Goal: Task Accomplishment & Management: Complete application form

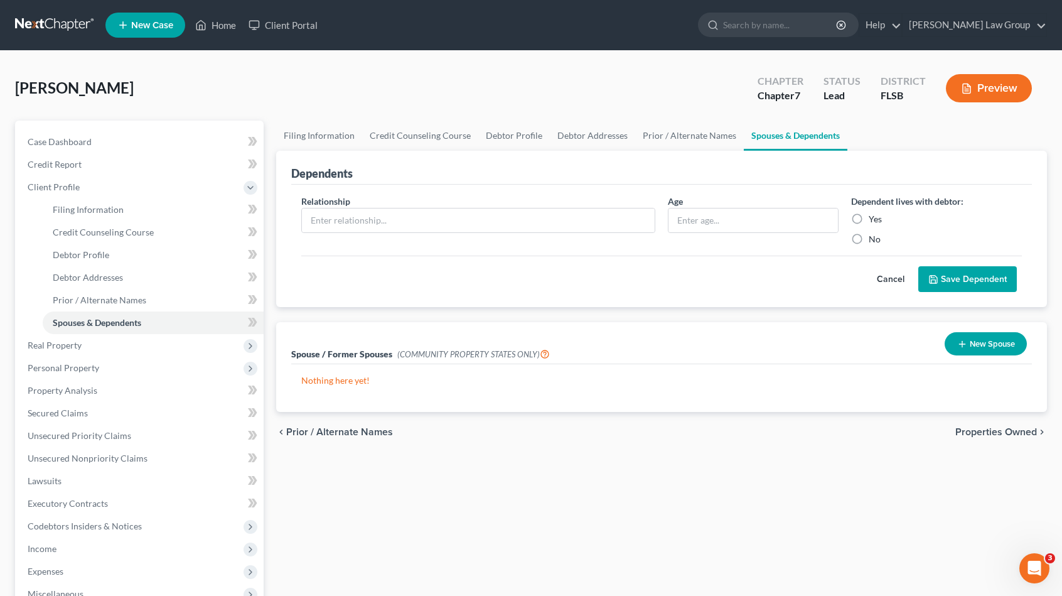
drag, startPoint x: 119, startPoint y: 85, endPoint x: 23, endPoint y: 93, distance: 97.0
click at [13, 92] on div "[PERSON_NAME] Upgraded Chapter Chapter 7 Status Lead District FLSB Preview Peti…" at bounding box center [531, 415] width 1062 height 729
copy span "[PERSON_NAME]"
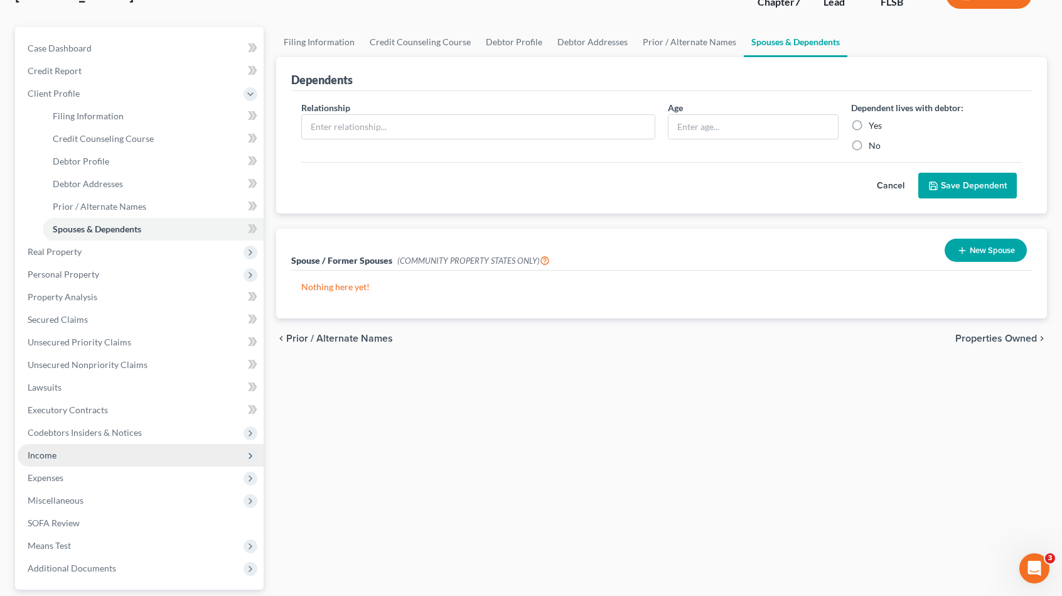
scroll to position [126, 0]
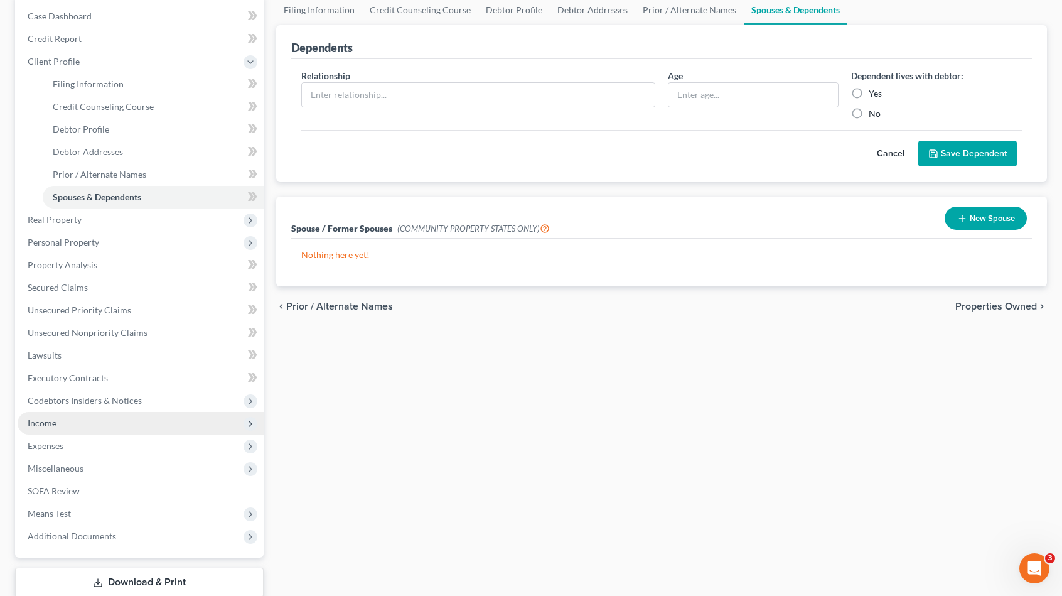
click at [116, 417] on span "Income" at bounding box center [141, 423] width 246 height 23
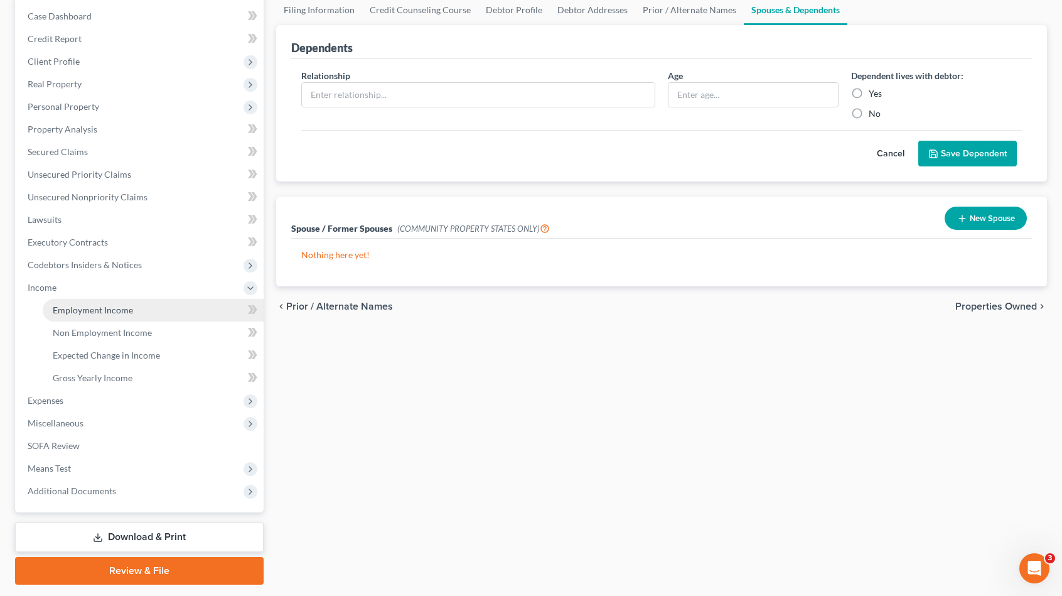
click at [156, 306] on link "Employment Income" at bounding box center [153, 310] width 221 height 23
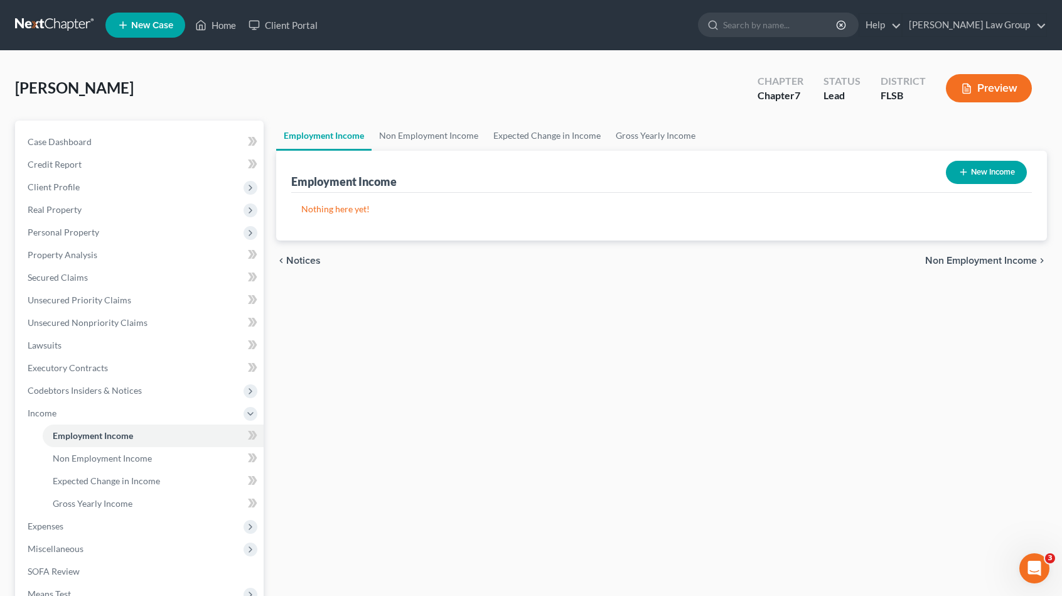
click at [1007, 173] on button "New Income" at bounding box center [986, 172] width 81 height 23
select select "0"
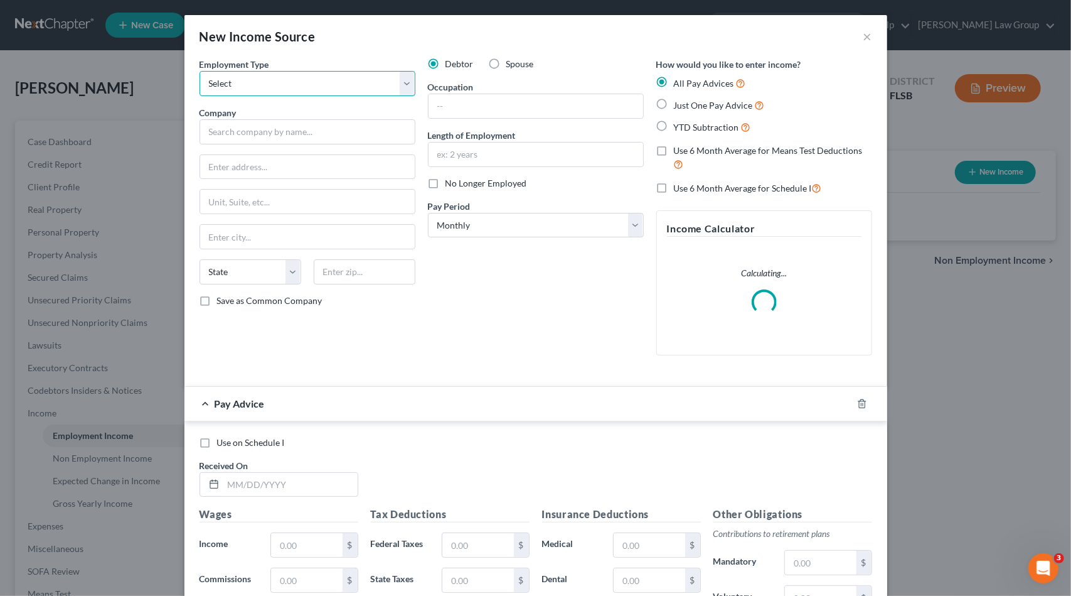
click at [367, 77] on select "Select Full or [DEMOGRAPHIC_DATA] Employment Self Employment" at bounding box center [308, 83] width 216 height 25
select select "0"
click at [200, 71] on select "Select Full or [DEMOGRAPHIC_DATA] Employment Self Employment" at bounding box center [308, 83] width 216 height 25
click at [284, 138] on input "text" at bounding box center [308, 131] width 216 height 25
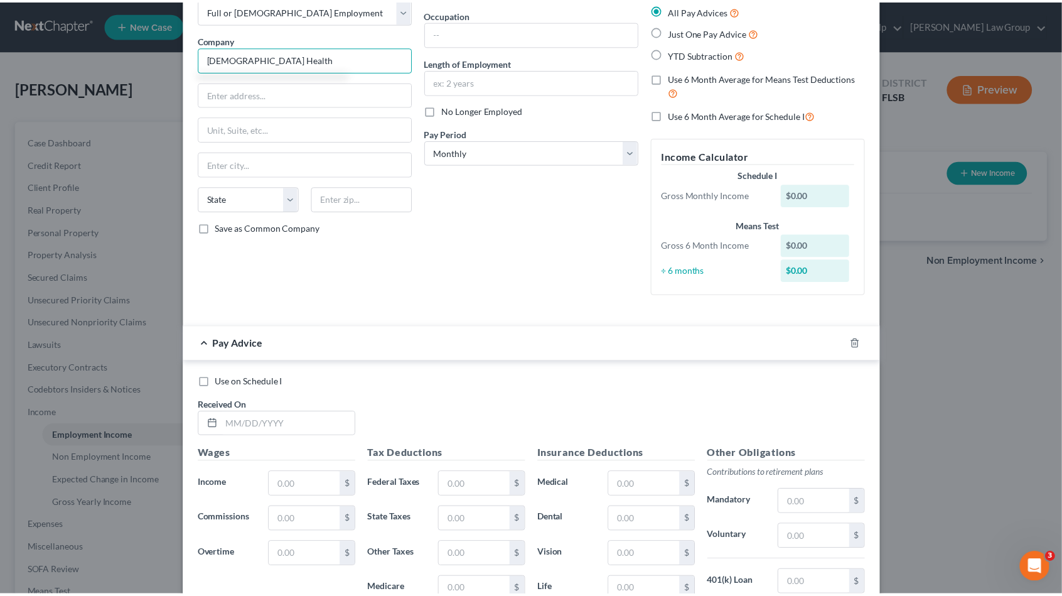
scroll to position [279, 0]
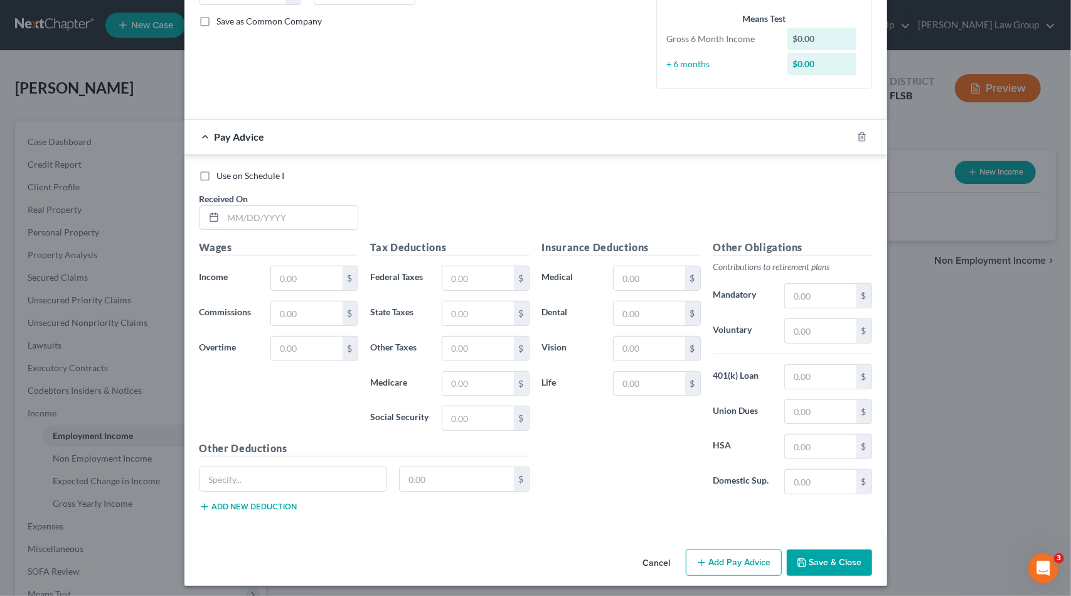
type input "[DEMOGRAPHIC_DATA] Health"
click at [803, 569] on button "Save & Close" at bounding box center [829, 562] width 85 height 26
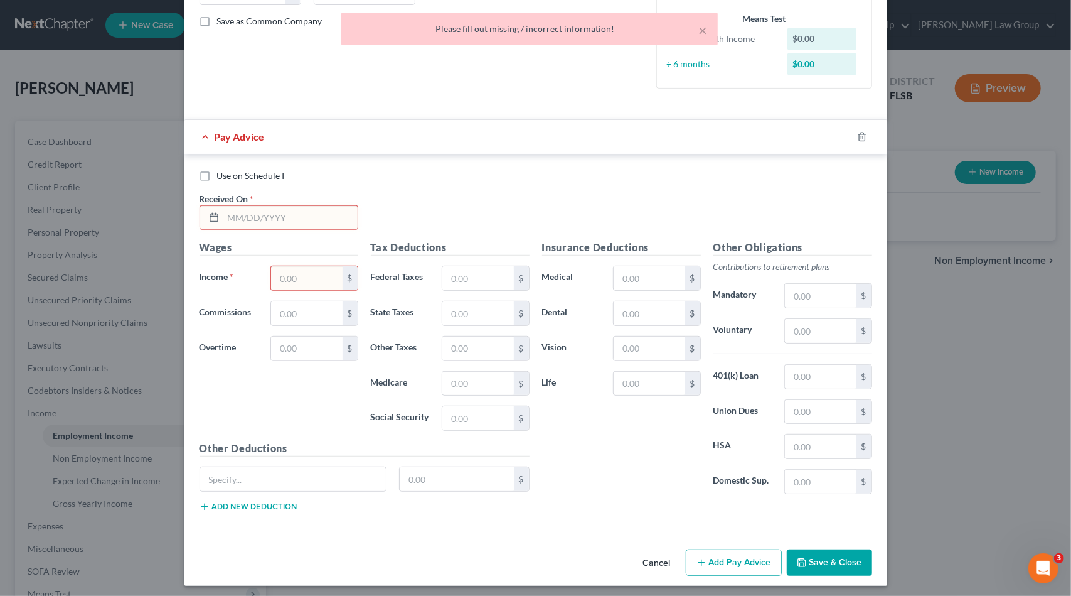
click at [239, 228] on div "Use on Schedule I Received On *" at bounding box center [535, 204] width 685 height 71
click at [244, 218] on input "text" at bounding box center [290, 218] width 134 height 24
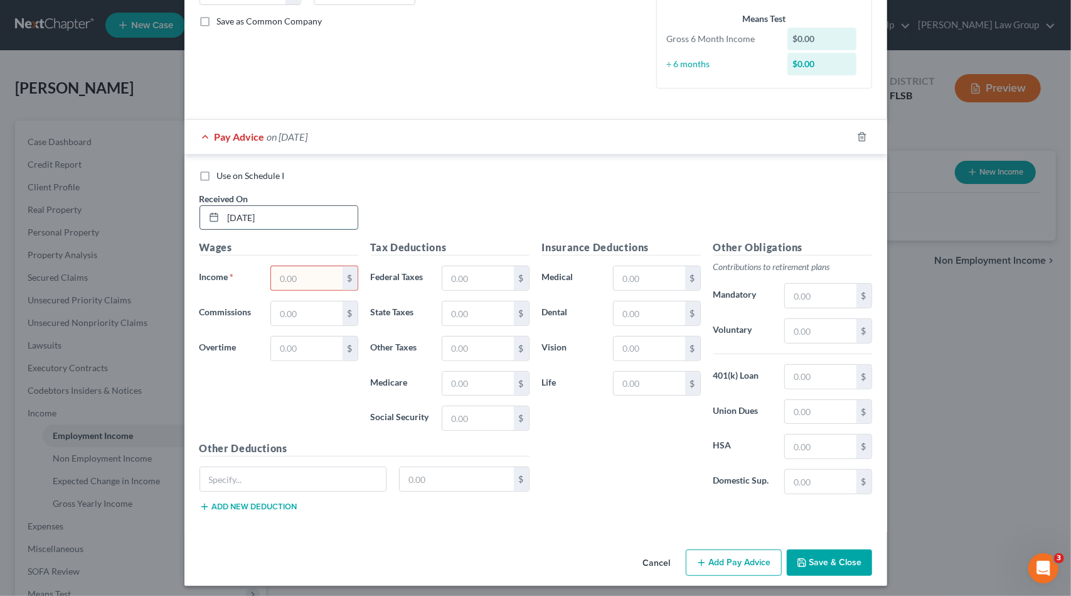
type input "[DATE]"
type input "275.45"
drag, startPoint x: 633, startPoint y: 271, endPoint x: 657, endPoint y: 269, distance: 24.0
click at [633, 271] on input "text" at bounding box center [649, 278] width 71 height 24
type input "182.67"
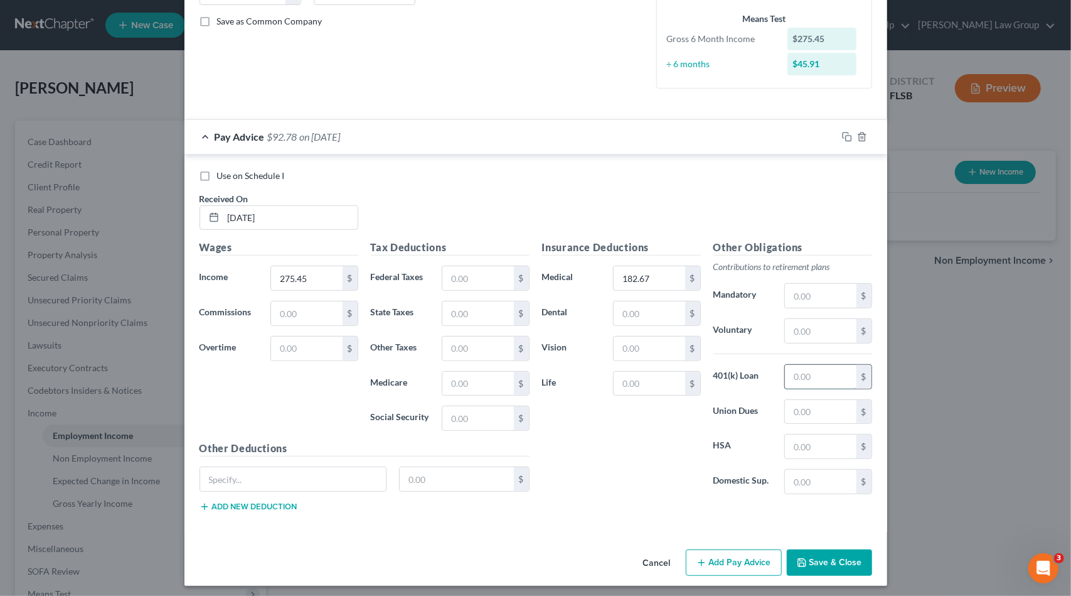
click at [812, 368] on input "text" at bounding box center [820, 377] width 71 height 24
type input "84.86"
click at [461, 380] on input "text" at bounding box center [478, 384] width 71 height 24
type input "1.5"
type input "6.42"
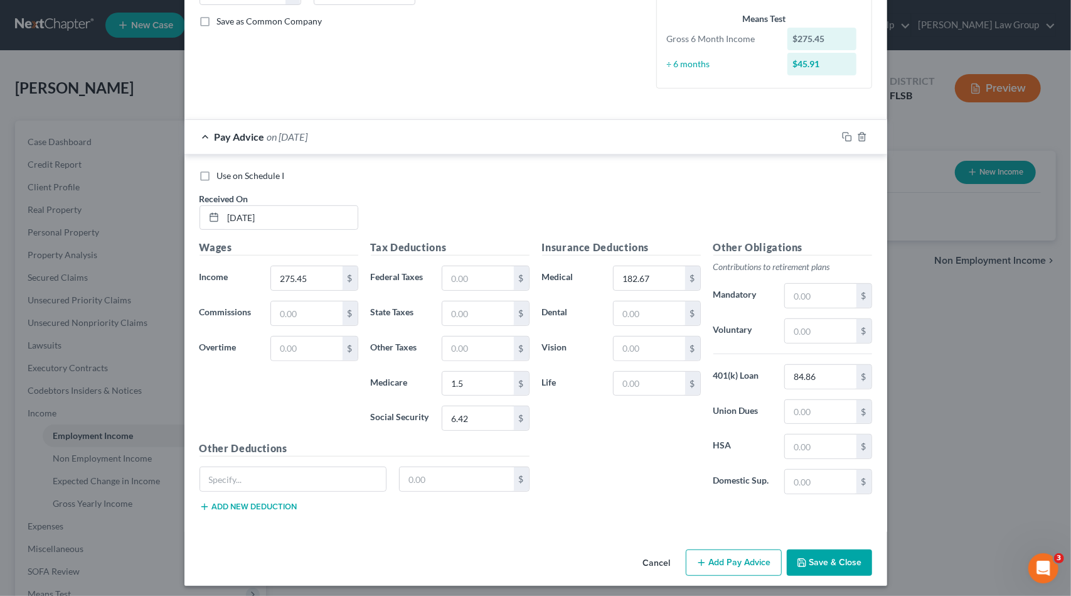
click at [824, 557] on button "Save & Close" at bounding box center [829, 562] width 85 height 26
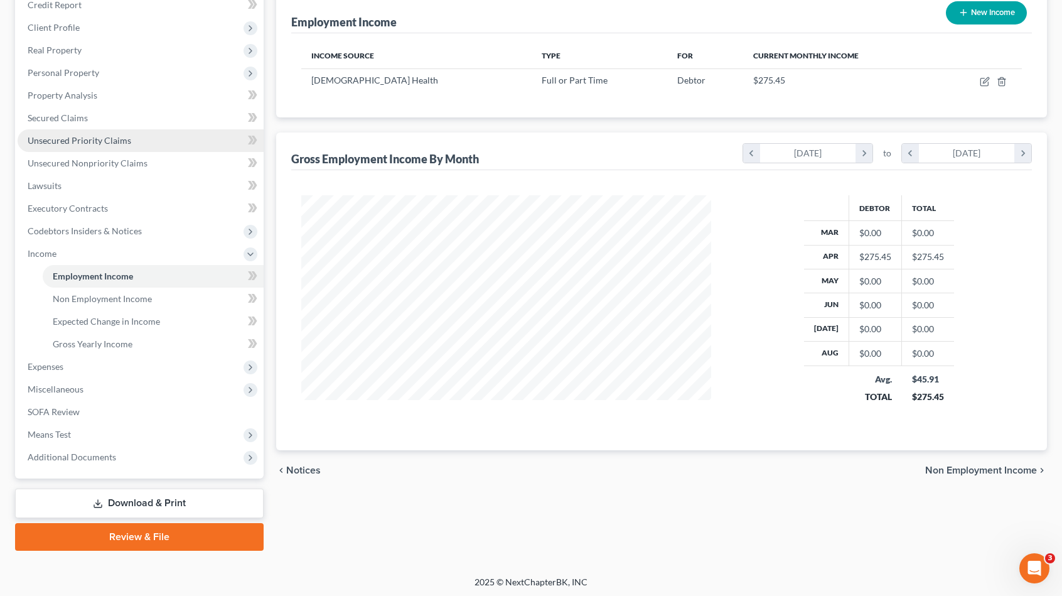
scroll to position [160, 0]
click at [166, 494] on link "Download & Print" at bounding box center [139, 503] width 249 height 30
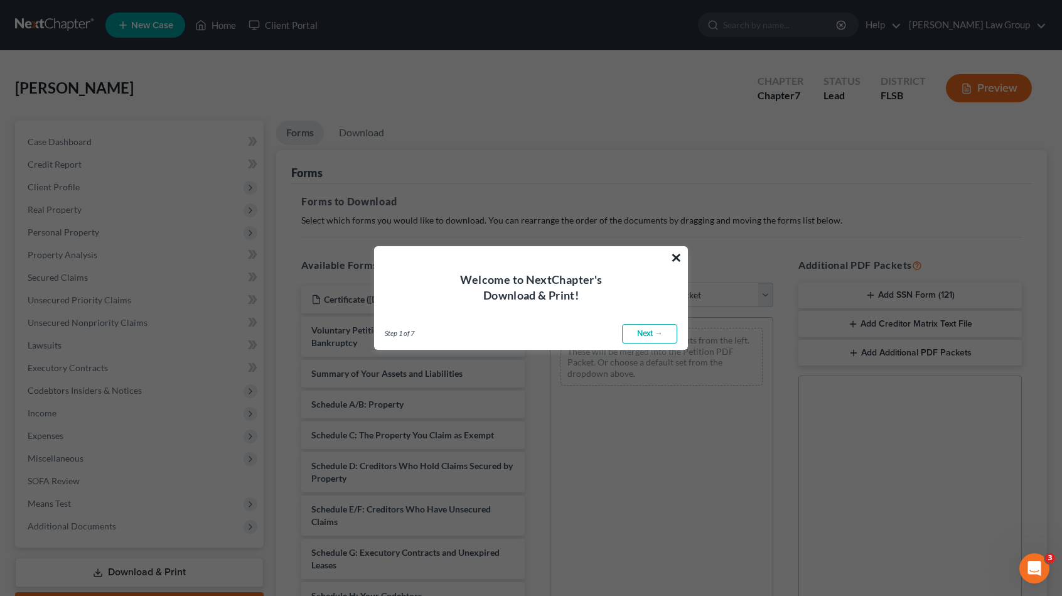
click at [680, 255] on button "×" at bounding box center [676, 257] width 12 height 20
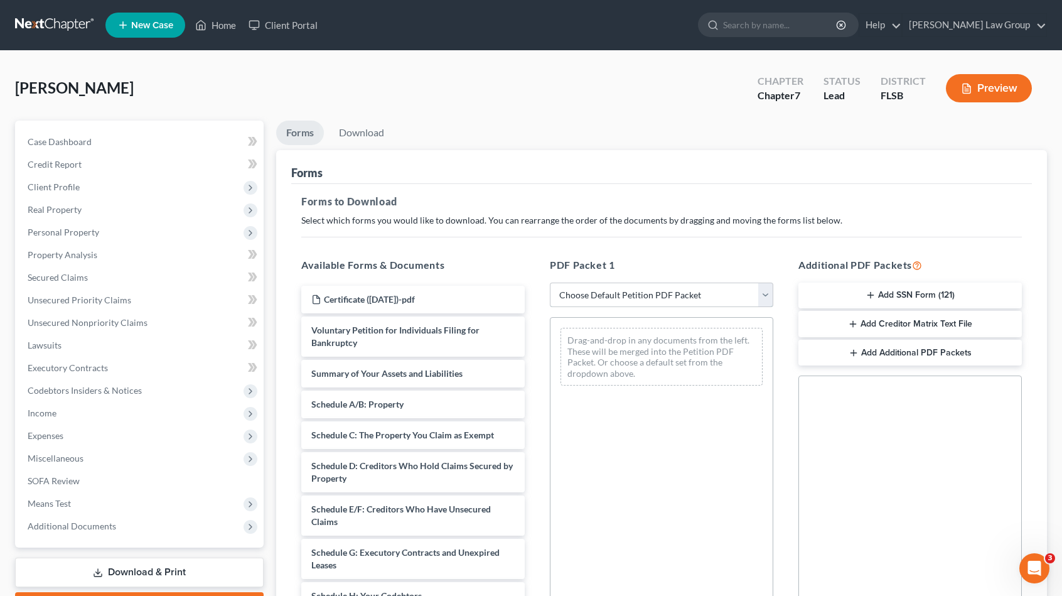
drag, startPoint x: 663, startPoint y: 287, endPoint x: 667, endPoint y: 293, distance: 7.3
click at [662, 287] on select "Choose Default Petition PDF Packet Complete Bankruptcy Petition (all forms and …" at bounding box center [661, 294] width 223 height 25
select select "0"
click at [550, 282] on select "Choose Default Petition PDF Packet Complete Bankruptcy Petition (all forms and …" at bounding box center [661, 294] width 223 height 25
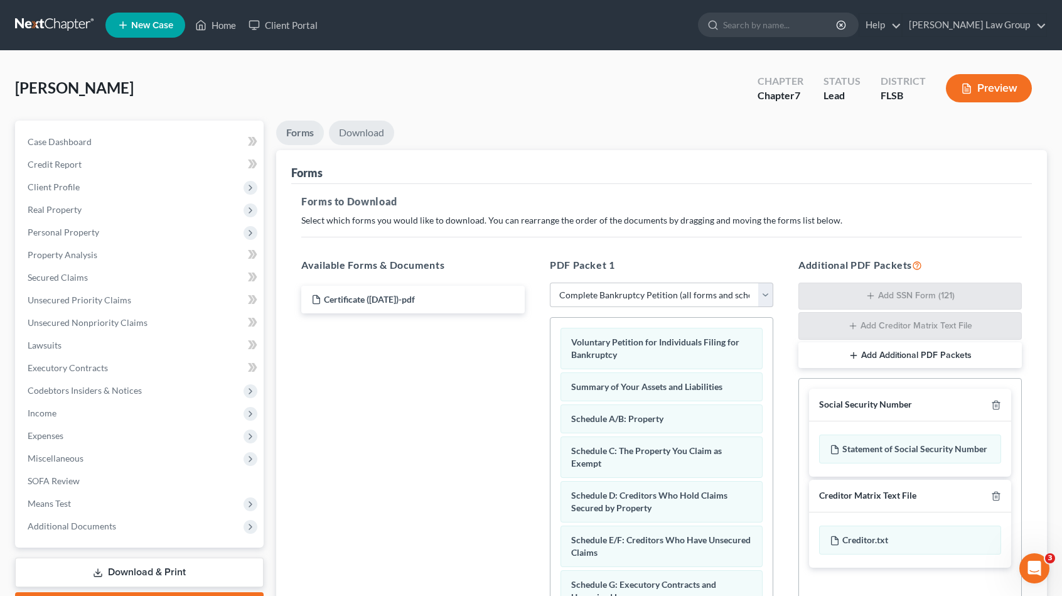
click at [361, 132] on link "Download" at bounding box center [361, 133] width 65 height 24
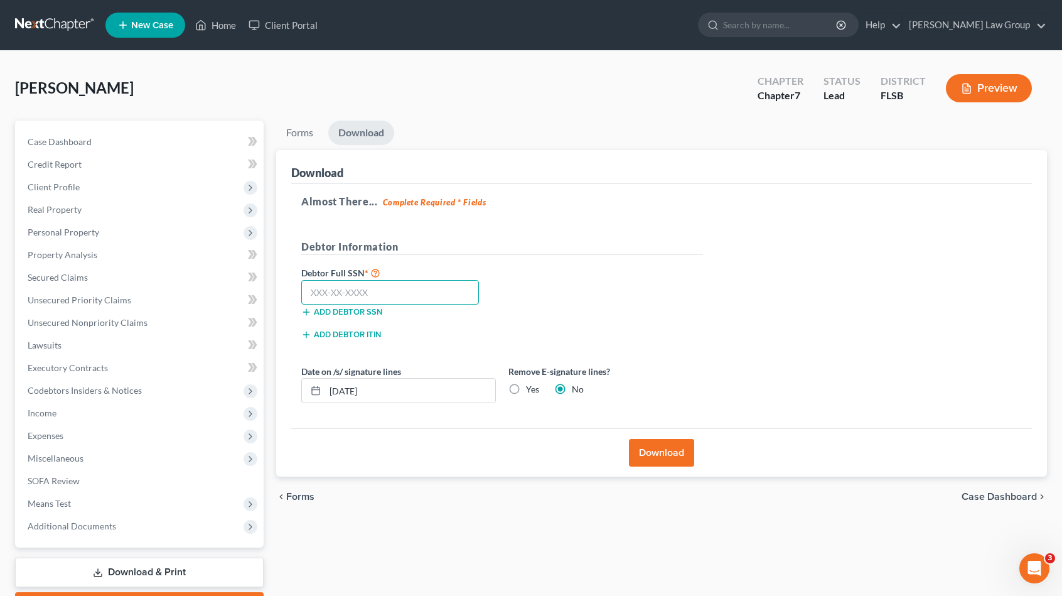
drag, startPoint x: 419, startPoint y: 288, endPoint x: 450, endPoint y: 282, distance: 31.4
click at [419, 288] on input "text" at bounding box center [390, 292] width 178 height 25
type input "036-83-4548"
click at [526, 390] on label "Yes" at bounding box center [532, 389] width 13 height 13
click at [531, 390] on input "Yes" at bounding box center [535, 387] width 8 height 8
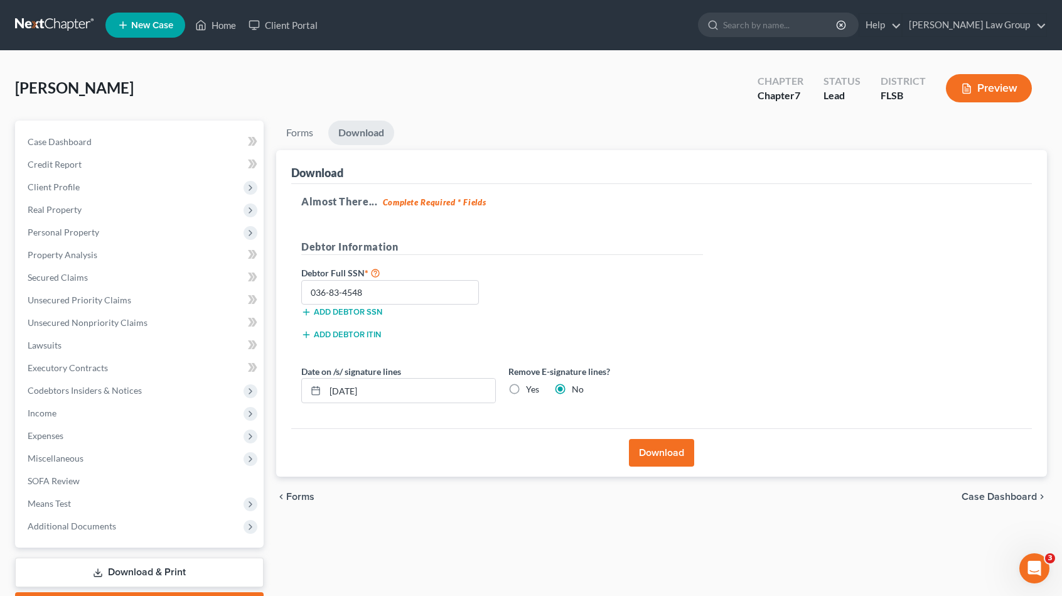
radio input "true"
radio input "false"
click at [660, 448] on button "Download" at bounding box center [661, 453] width 65 height 28
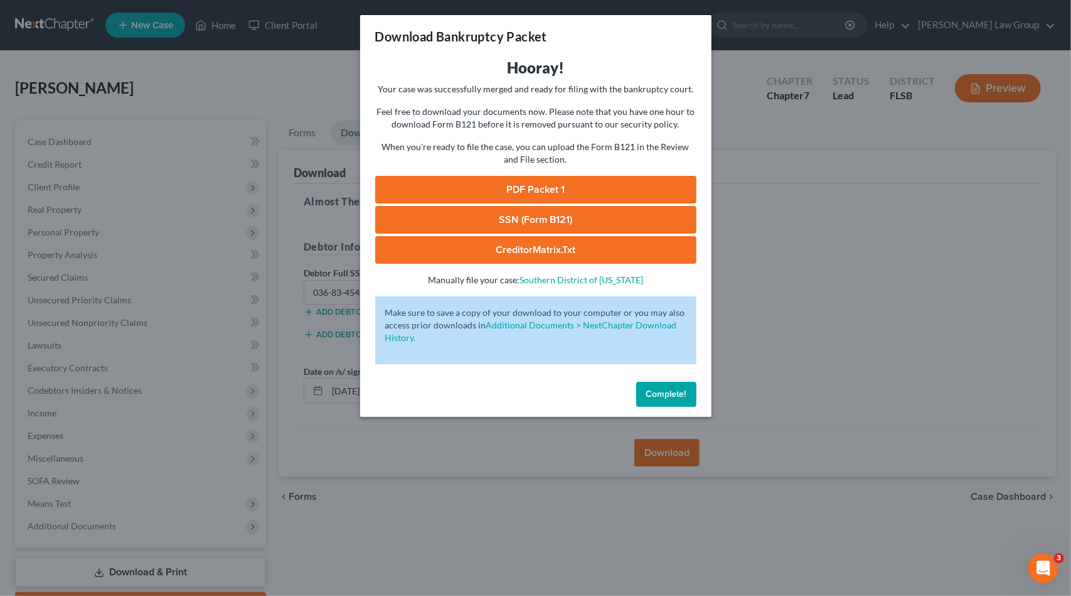
click at [642, 193] on link "PDF Packet 1" at bounding box center [535, 190] width 321 height 28
click at [642, 219] on link "SSN (Form B121)" at bounding box center [535, 220] width 321 height 28
